Goal: Transaction & Acquisition: Purchase product/service

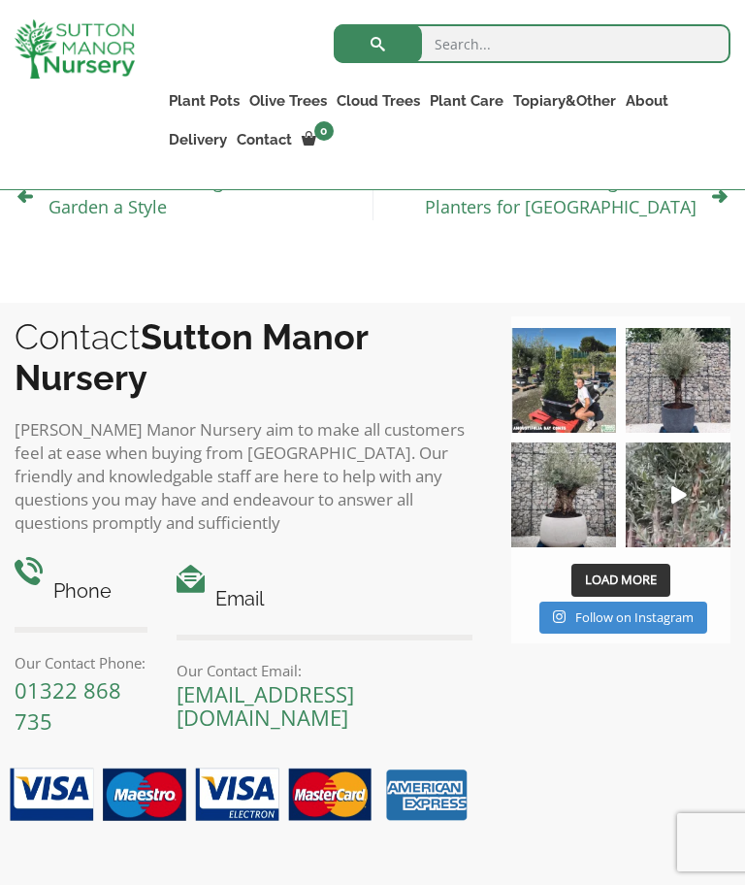
scroll to position [2319, 0]
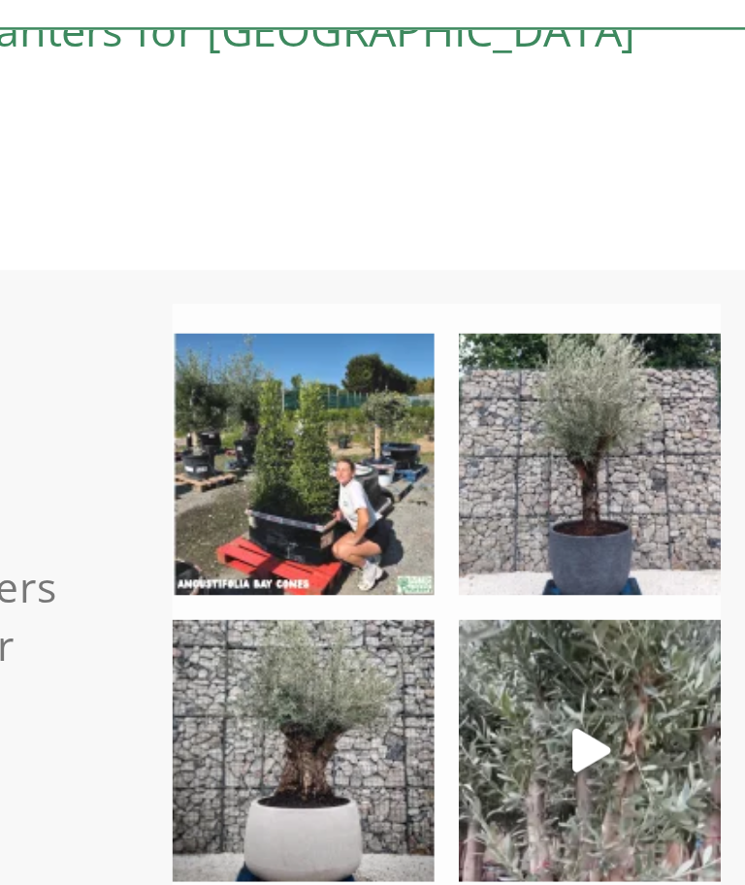
click at [672, 470] on icon "Play" at bounding box center [680, 478] width 16 height 17
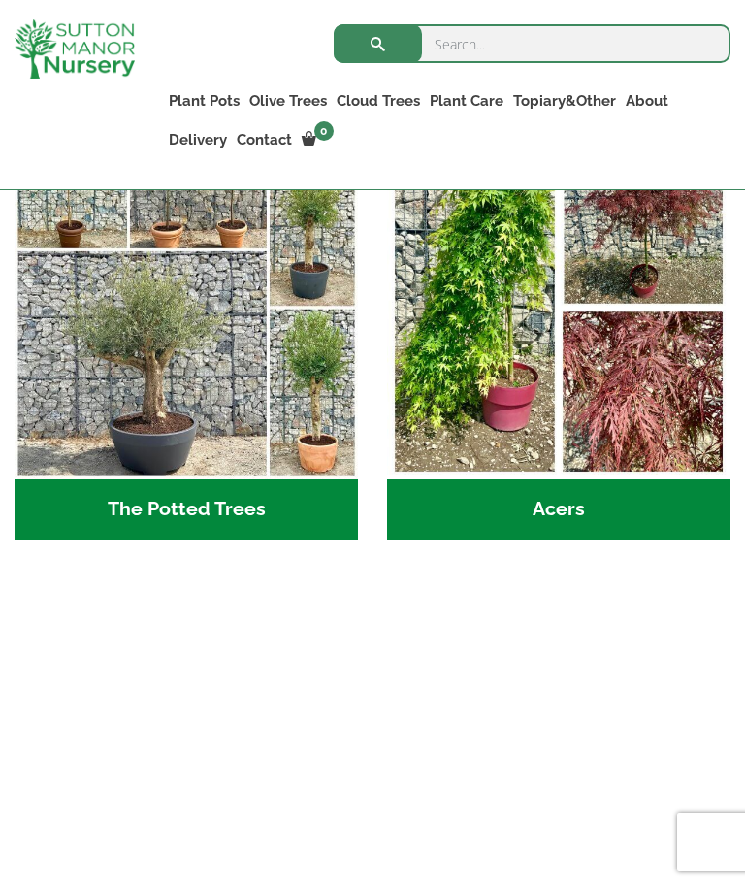
scroll to position [2314, 0]
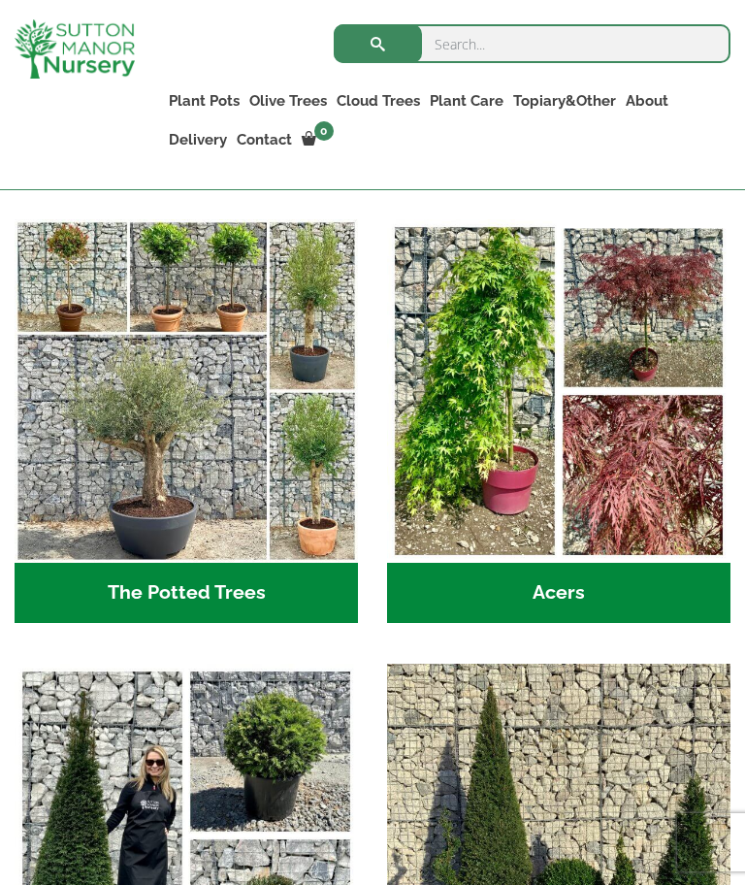
click at [174, 536] on img "Visit product category The Potted Trees" at bounding box center [187, 391] width 344 height 344
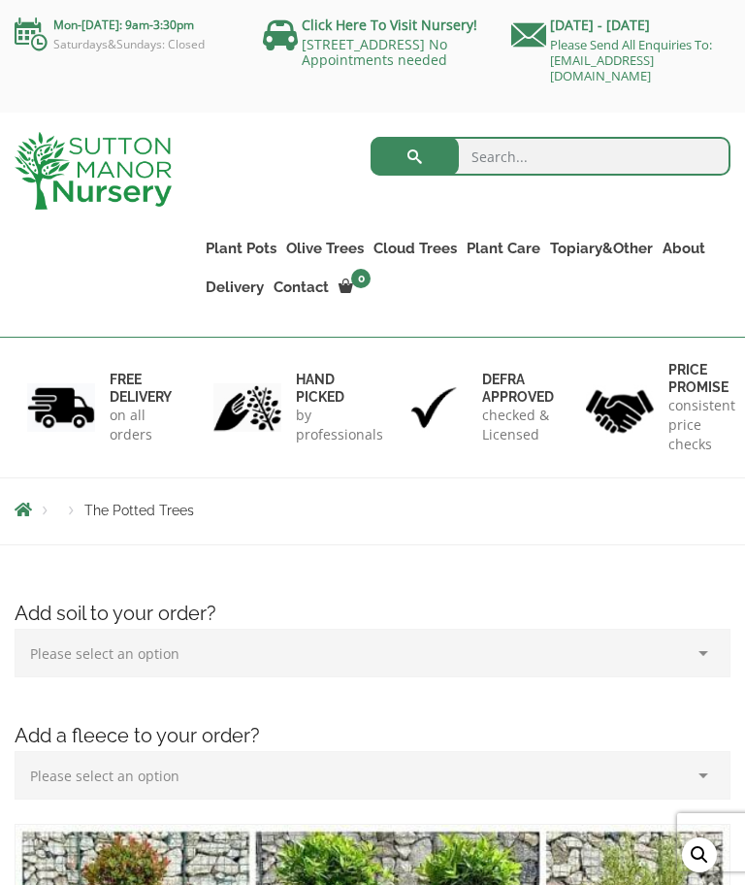
click at [583, 153] on input "search" at bounding box center [551, 156] width 360 height 39
type input "Extra large black pots for large olive Tree"
click at [414, 164] on button "submit" at bounding box center [415, 156] width 88 height 39
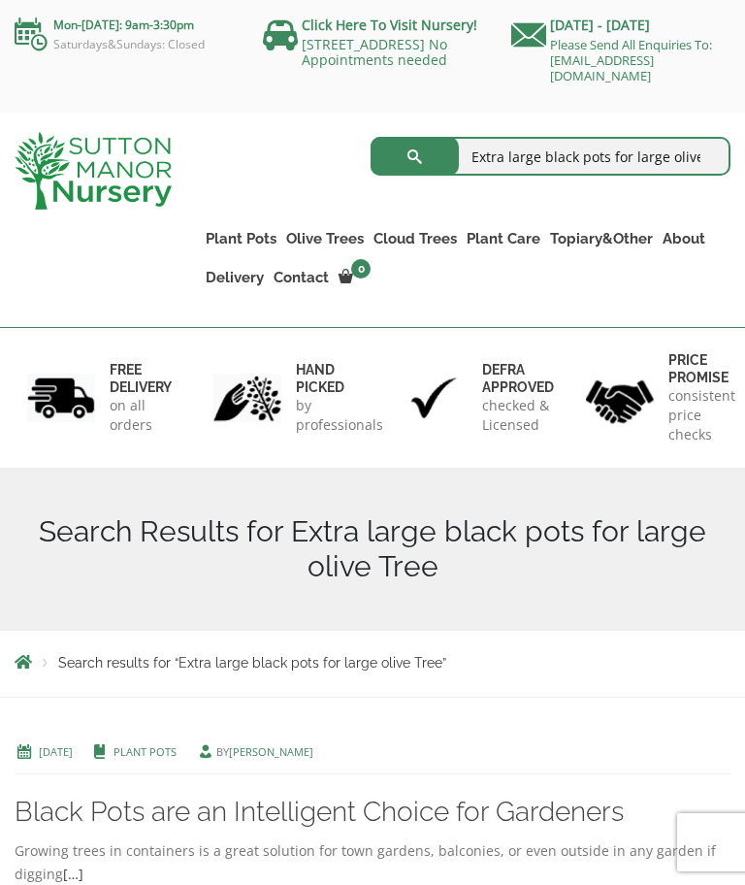
click at [596, 551] on h1 "Search Results for Extra large black pots for large olive Tree" at bounding box center [373, 549] width 716 height 70
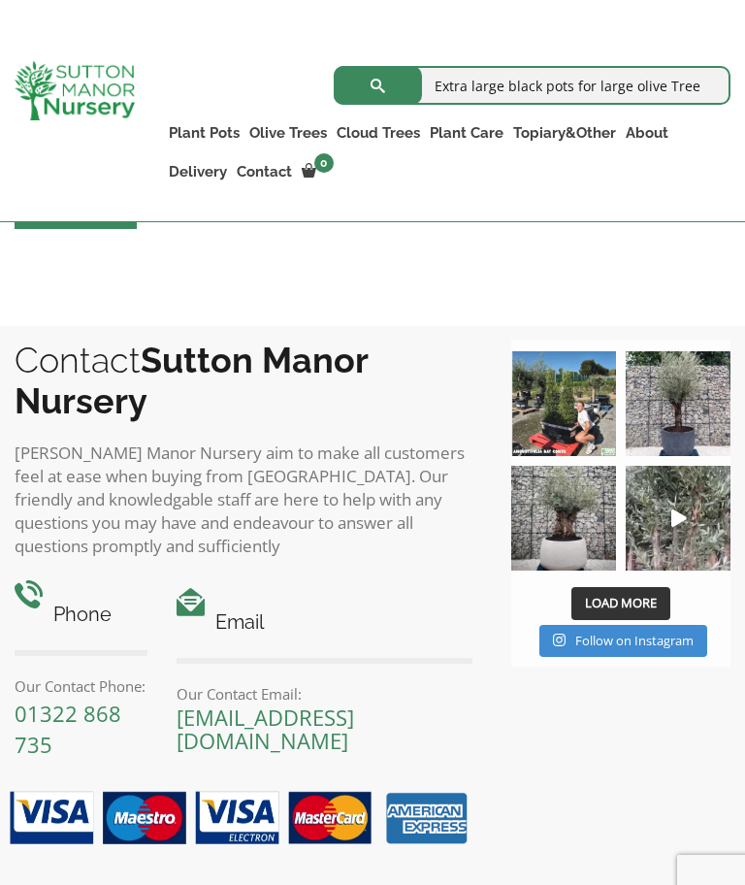
scroll to position [1036, 0]
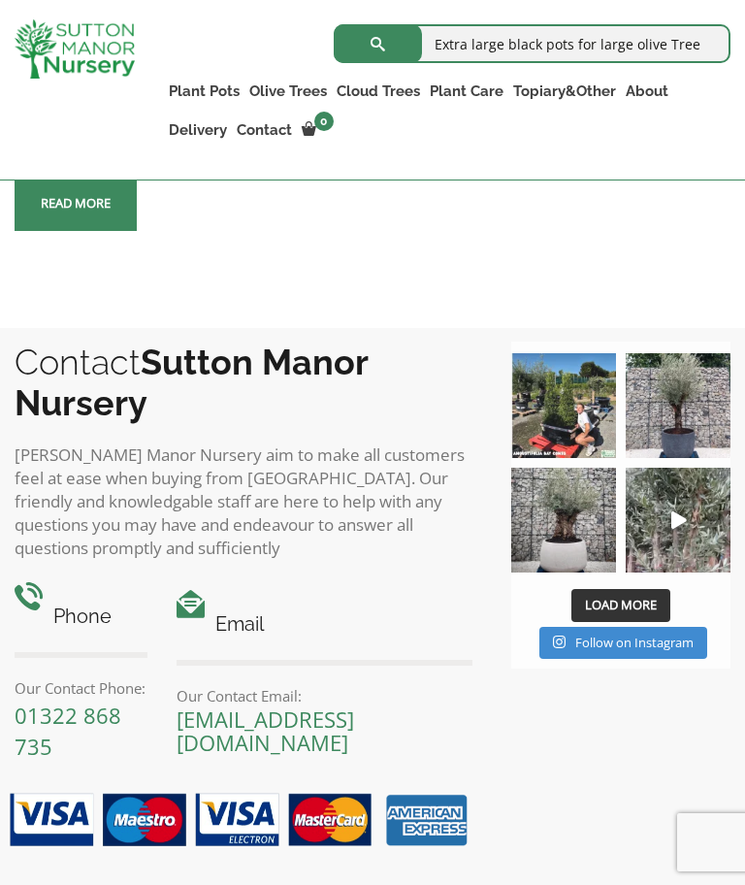
click at [698, 760] on div "Contact Sutton Manor Nursery Sutton Manor Nursery aim to make all customers fee…" at bounding box center [372, 649] width 745 height 643
click at [585, 547] on img at bounding box center [563, 520] width 105 height 105
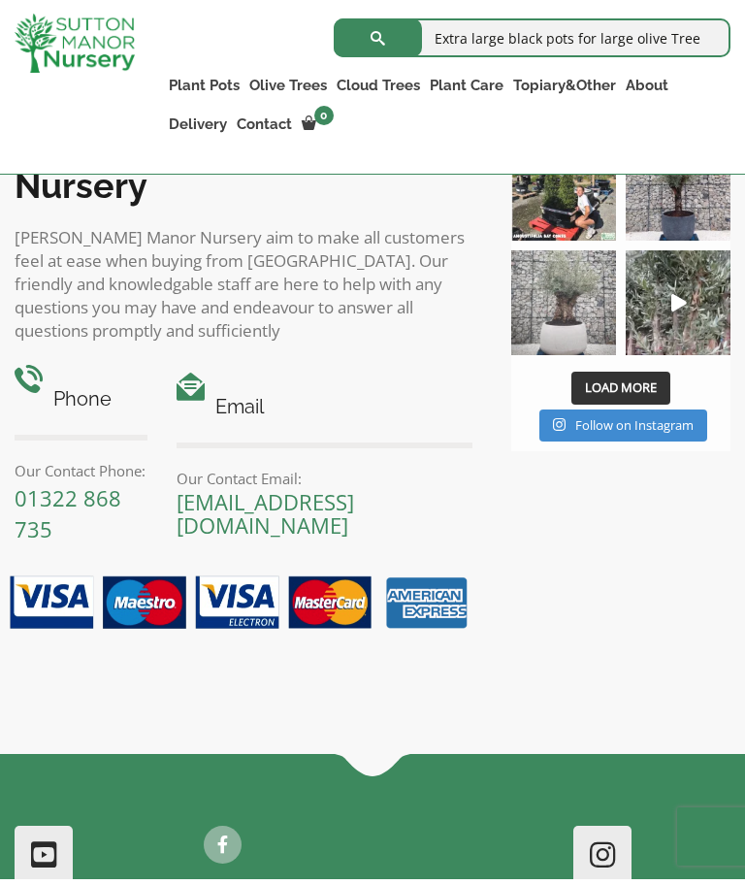
scroll to position [1255, 0]
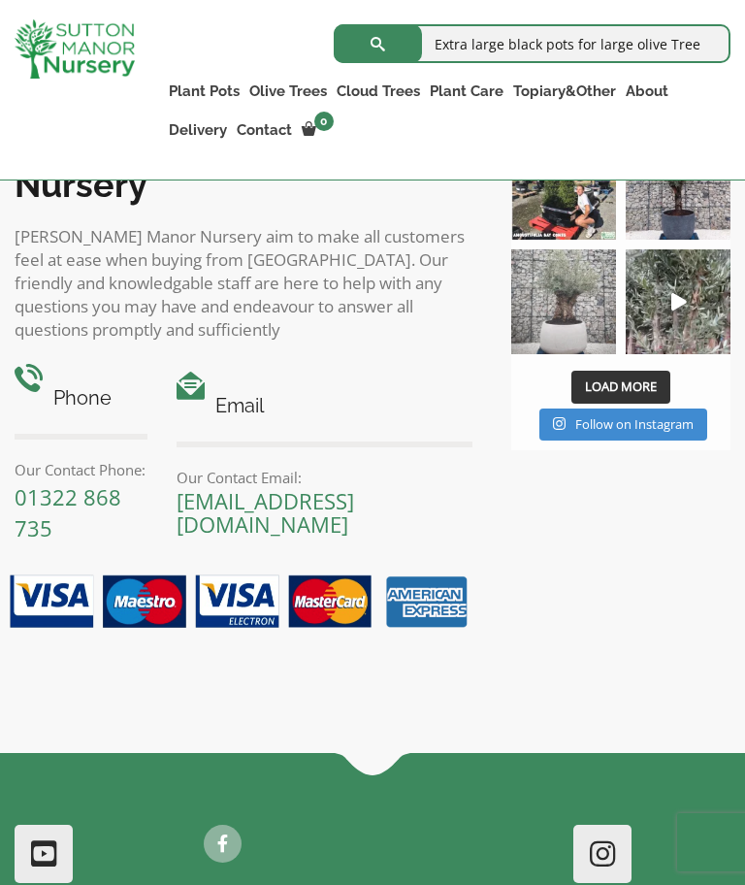
click at [388, 45] on button "submit" at bounding box center [378, 43] width 88 height 39
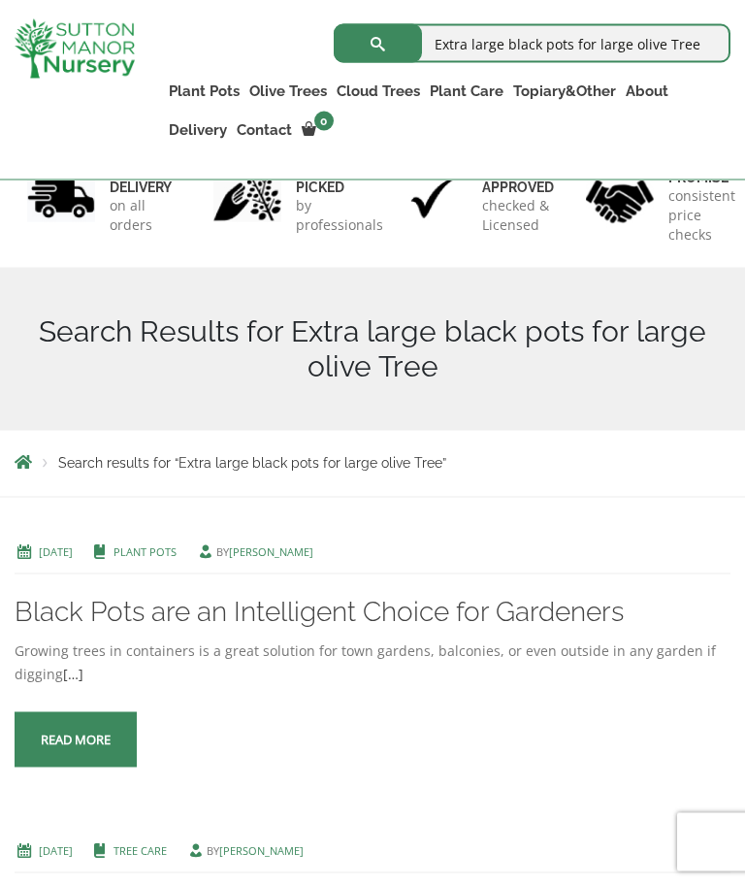
scroll to position [311, 0]
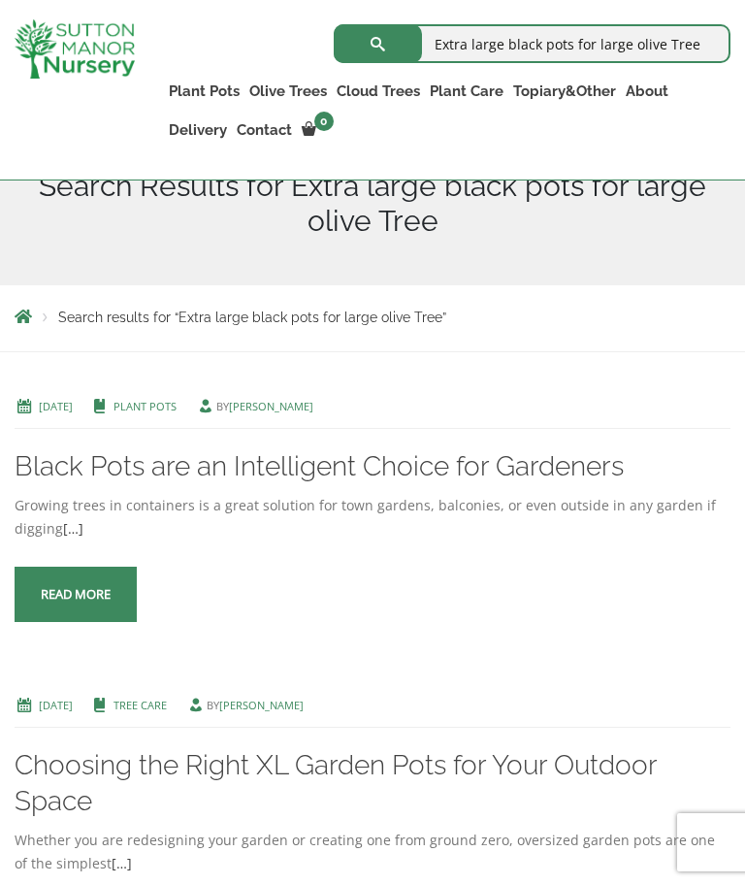
click at [312, 504] on div "Growing trees in containers is a great solution for town gardens, balconies, or…" at bounding box center [373, 517] width 716 height 47
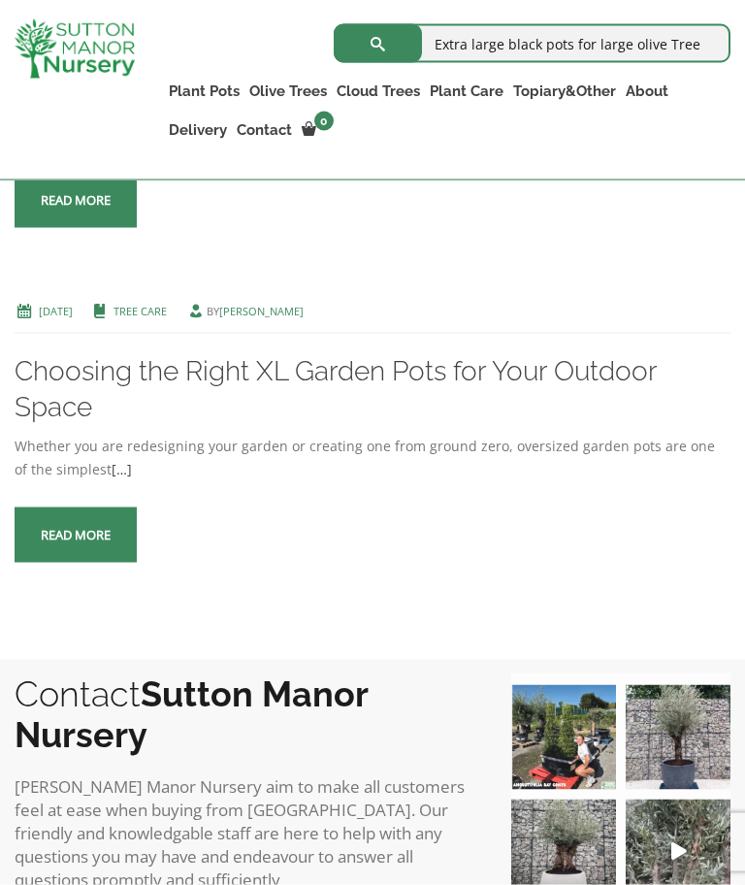
scroll to position [706, 0]
click at [76, 535] on span at bounding box center [76, 535] width 0 height 0
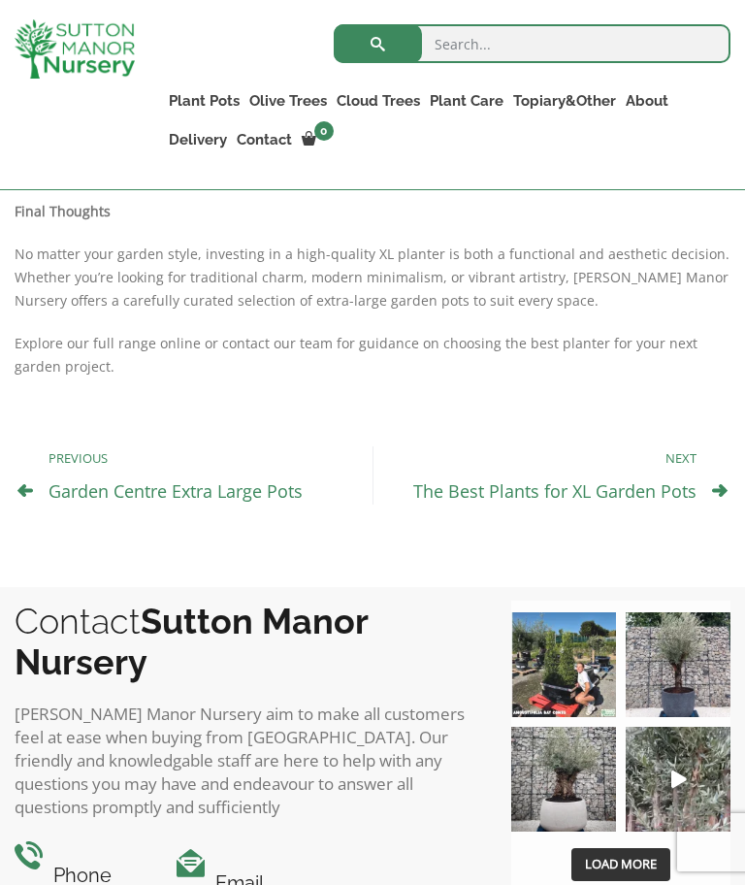
scroll to position [1321, 0]
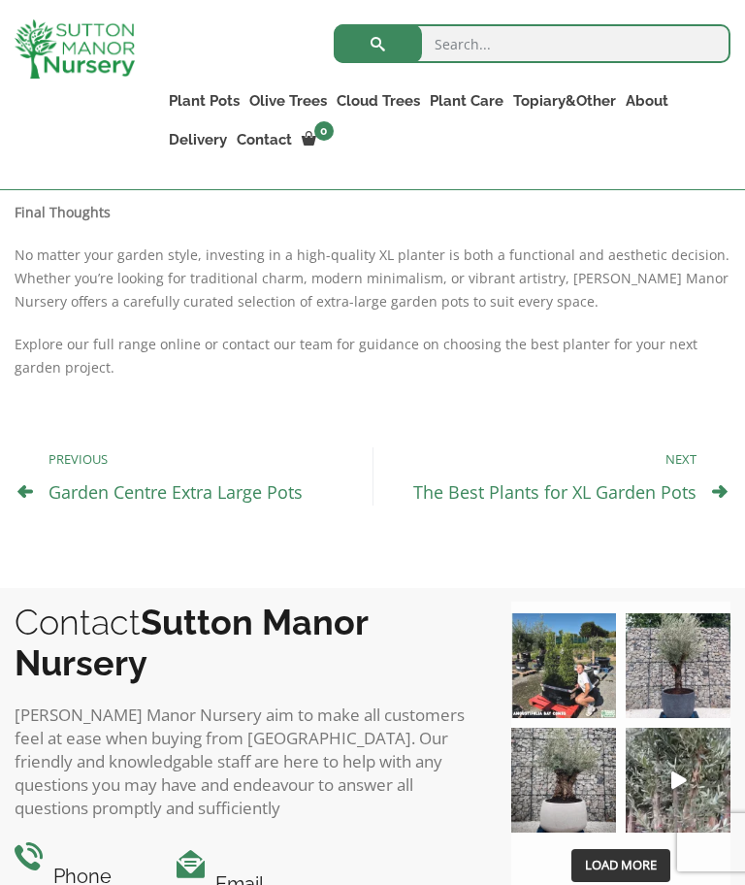
click at [540, 40] on input "search" at bounding box center [532, 43] width 397 height 39
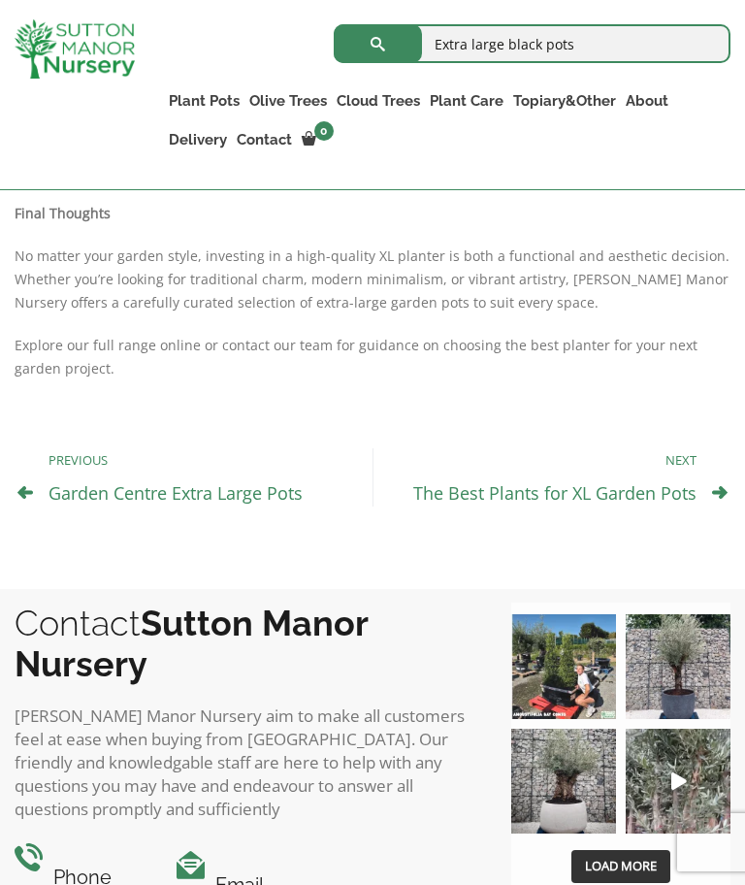
type input "Extra large black pots"
click at [378, 43] on button "submit" at bounding box center [378, 43] width 88 height 39
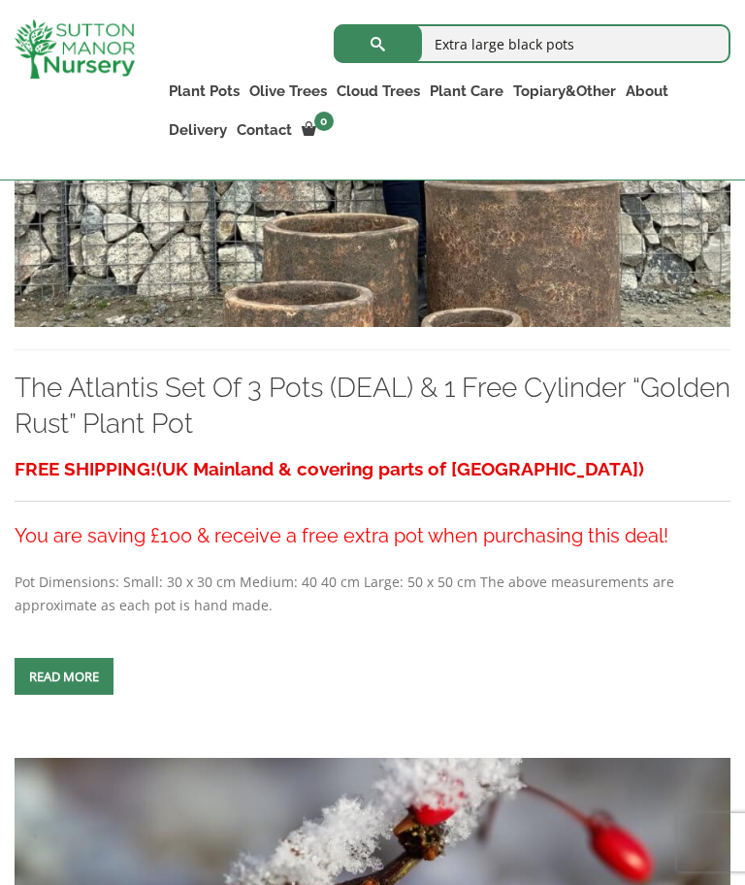
scroll to position [2089, 0]
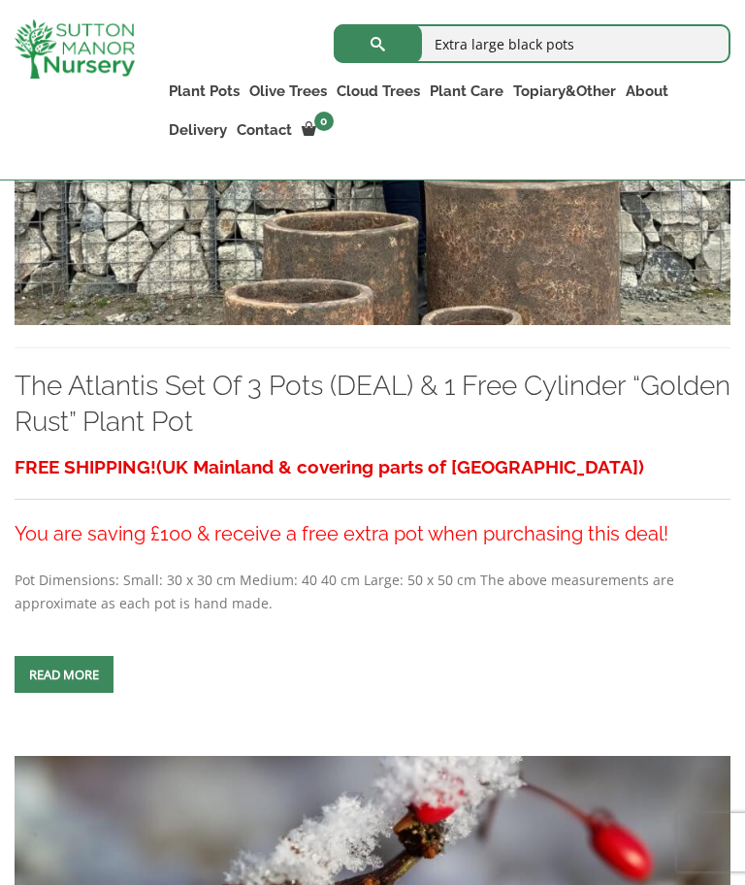
click at [283, 262] on img at bounding box center [373, 154] width 716 height 345
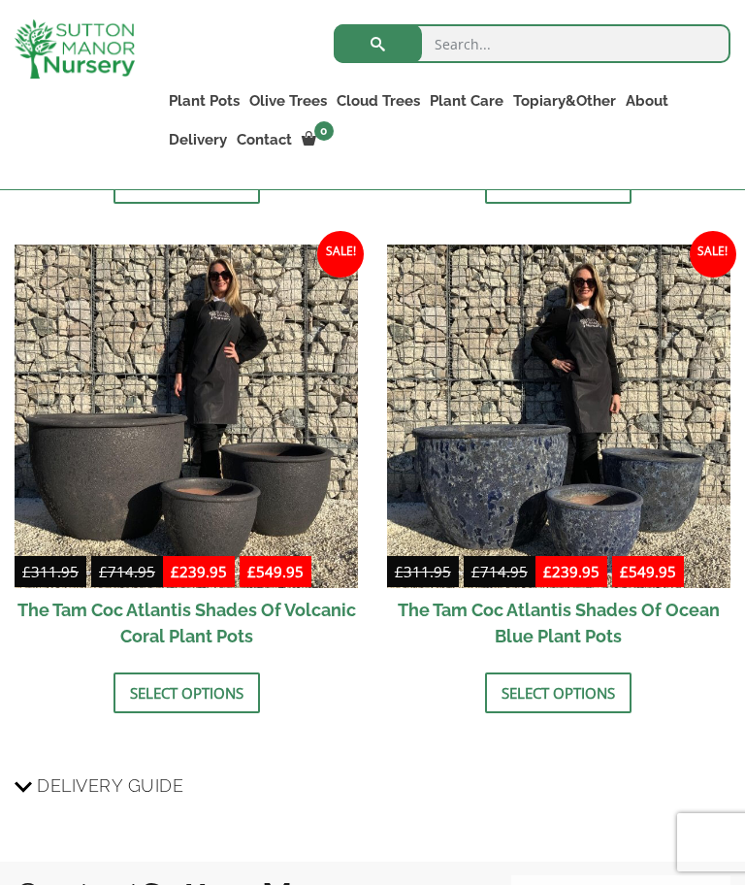
scroll to position [2929, 0]
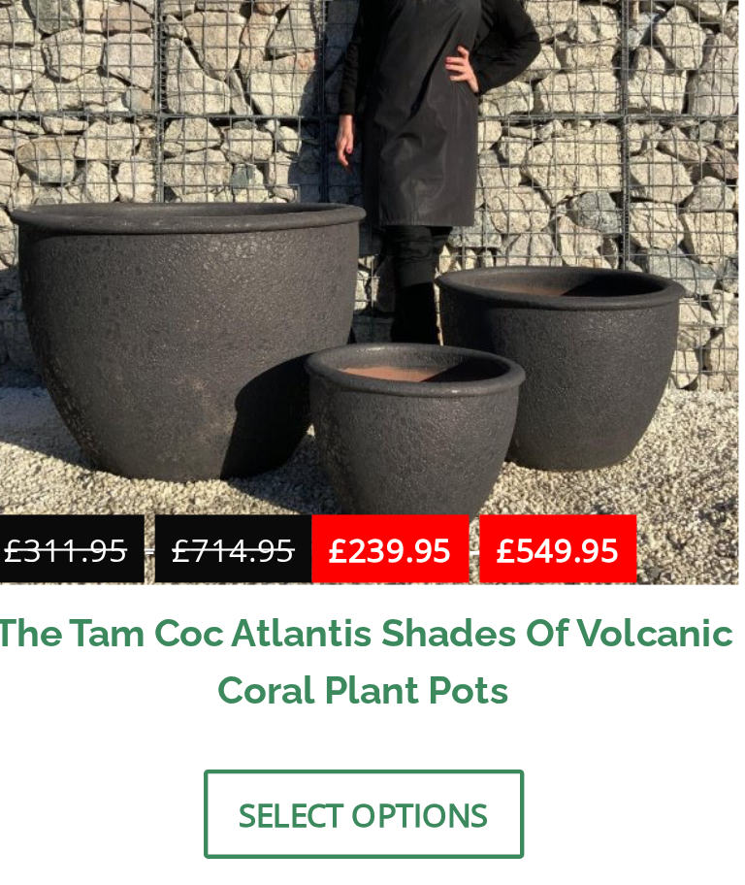
click at [113, 246] on img at bounding box center [187, 418] width 344 height 344
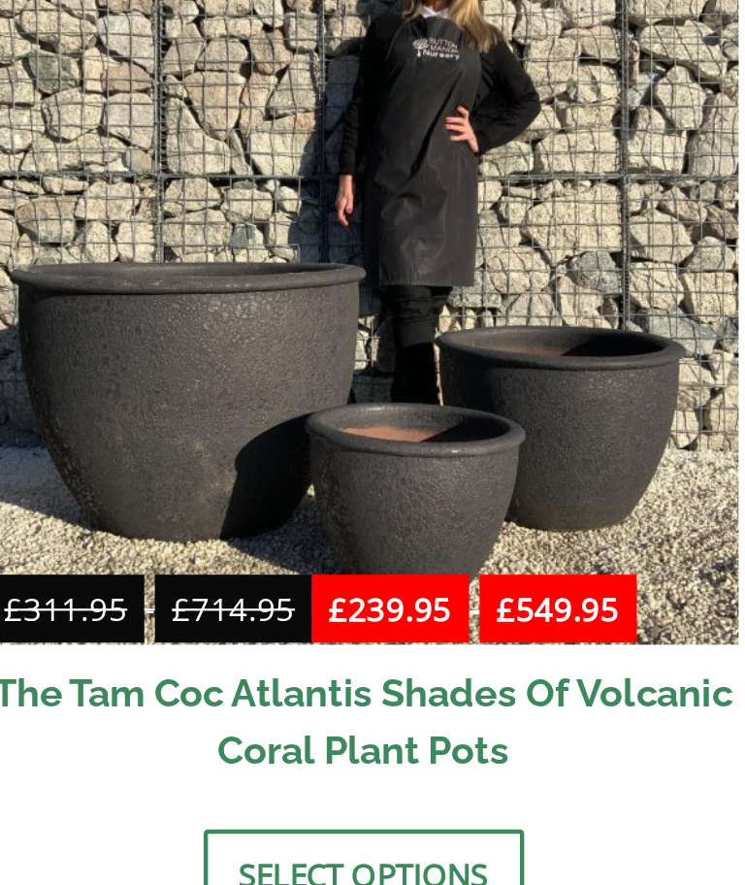
scroll to position [0, 0]
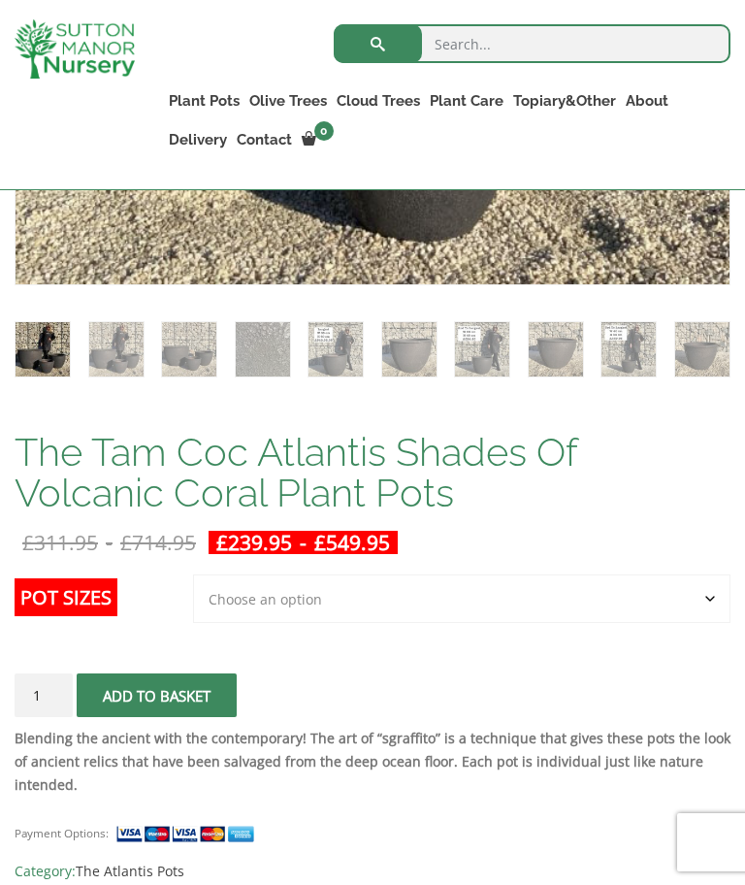
scroll to position [985, 0]
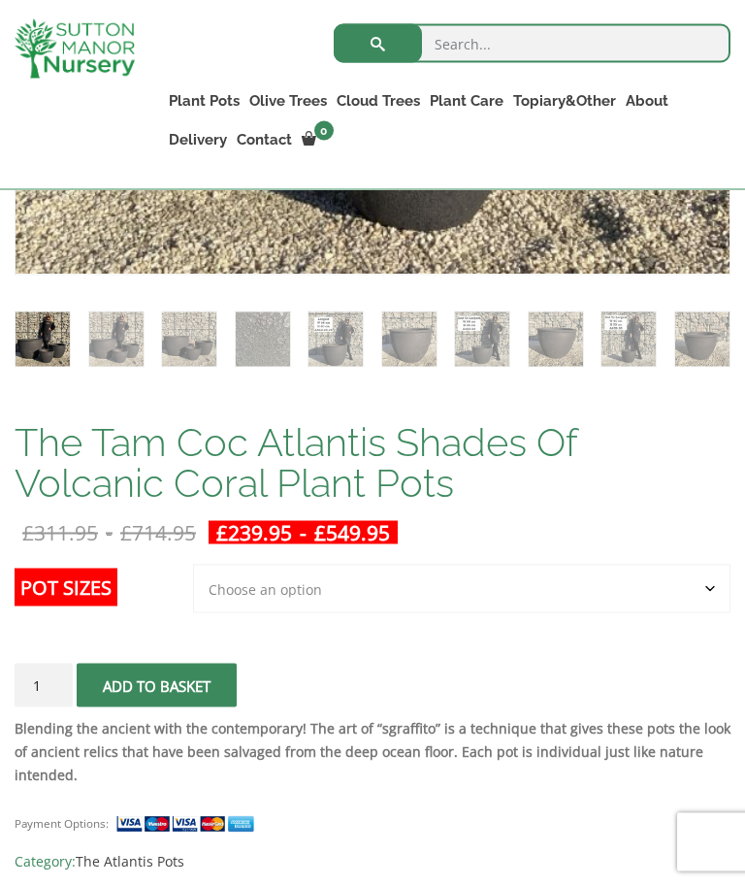
click at [94, 598] on label "Pot Sizes" at bounding box center [66, 588] width 103 height 38
click at [193, 598] on select "Choose an option 3rd to Largest Pot In The Picture 2nd to Largest Pot In The Pi…" at bounding box center [462, 589] width 538 height 49
select select "Largest pot In The Picture"
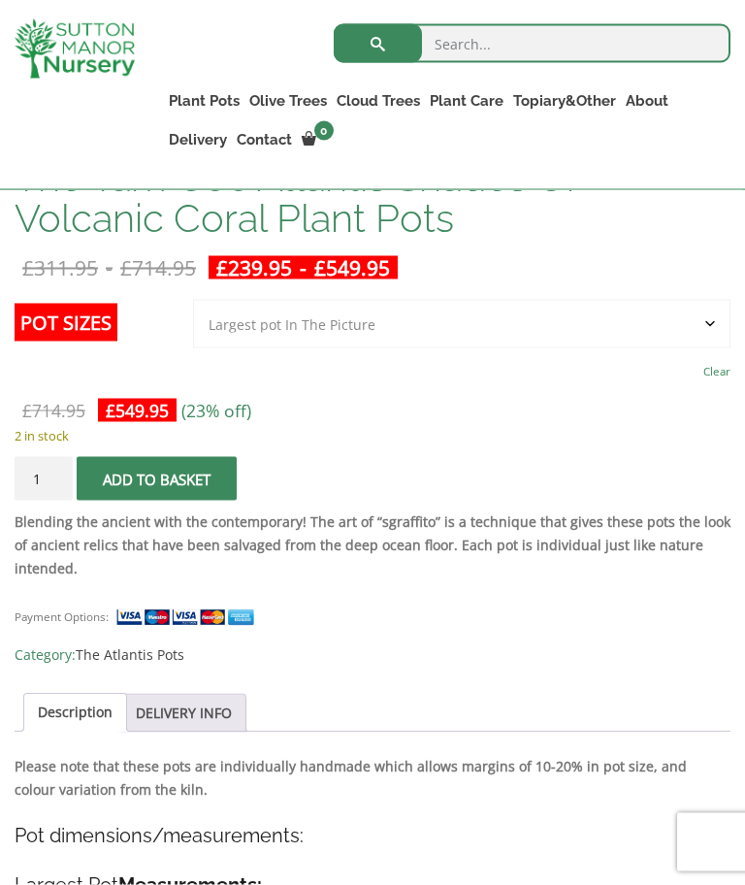
scroll to position [1246, 0]
